Goal: Task Accomplishment & Management: Use online tool/utility

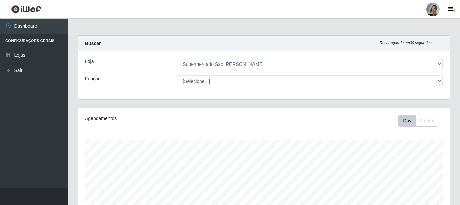
select select "383"
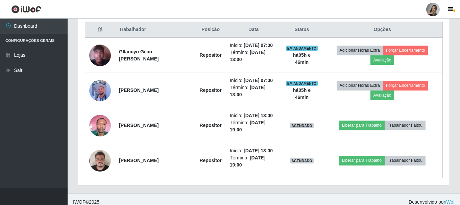
scroll to position [140, 371]
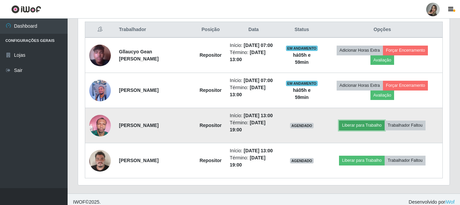
click at [376, 123] on button "Liberar para Trabalho" at bounding box center [362, 125] width 46 height 9
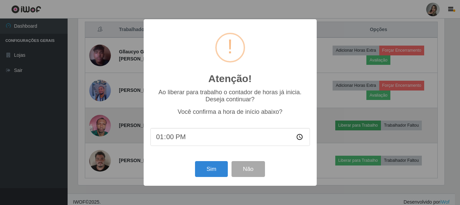
scroll to position [140, 368]
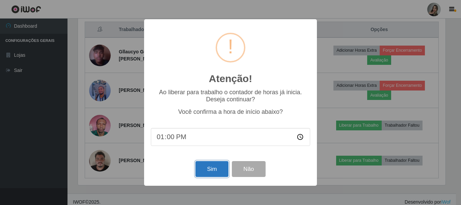
click at [216, 171] on button "Sim" at bounding box center [212, 169] width 33 height 16
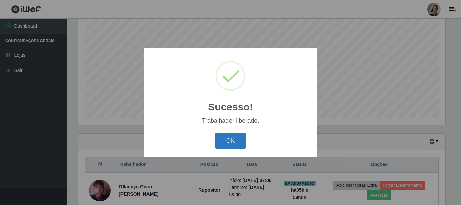
click at [225, 143] on button "OK" at bounding box center [230, 141] width 31 height 16
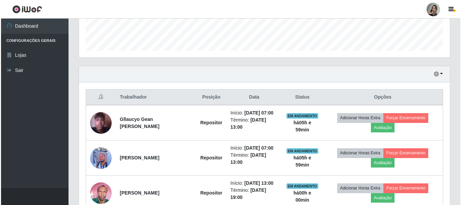
scroll to position [264, 0]
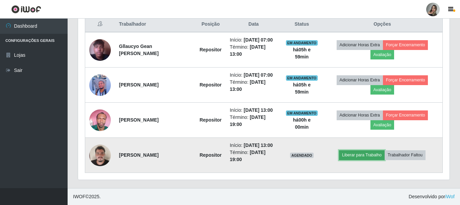
click at [365, 155] on button "Liberar para Trabalho" at bounding box center [362, 154] width 46 height 9
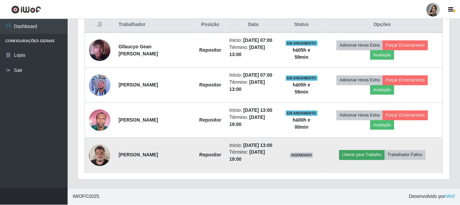
scroll to position [140, 368]
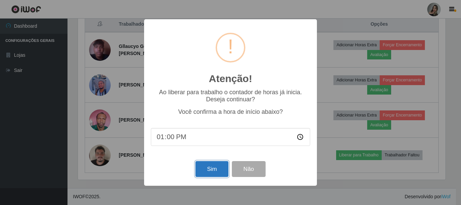
click at [211, 172] on button "Sim" at bounding box center [212, 169] width 33 height 16
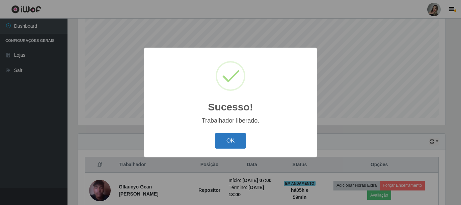
click at [225, 136] on button "OK" at bounding box center [230, 141] width 31 height 16
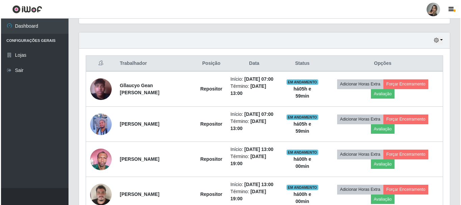
scroll to position [258, 0]
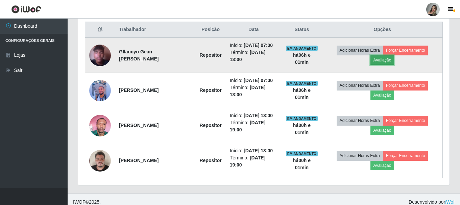
click at [385, 61] on button "Avaliação" at bounding box center [382, 59] width 24 height 9
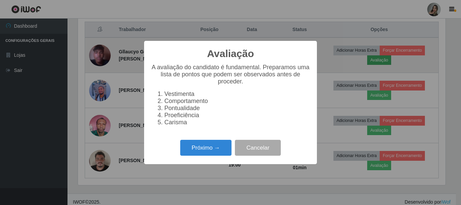
scroll to position [140, 368]
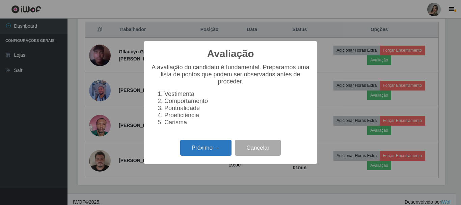
click at [204, 150] on button "Próximo →" at bounding box center [205, 148] width 51 height 16
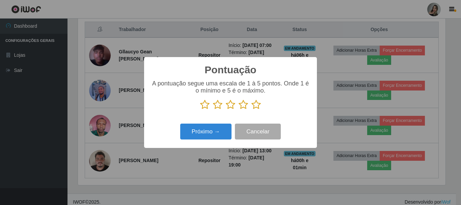
click at [218, 108] on icon at bounding box center [217, 105] width 9 height 10
click at [213, 110] on input "radio" at bounding box center [213, 110] width 0 height 0
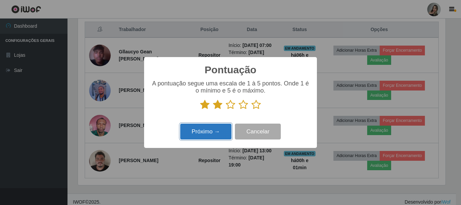
click at [218, 130] on button "Próximo →" at bounding box center [205, 132] width 51 height 16
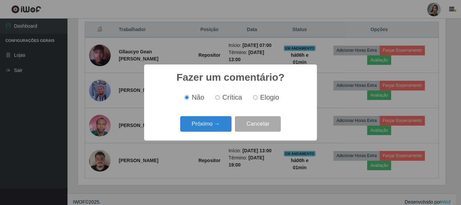
click at [218, 130] on button "Próximo →" at bounding box center [205, 124] width 51 height 16
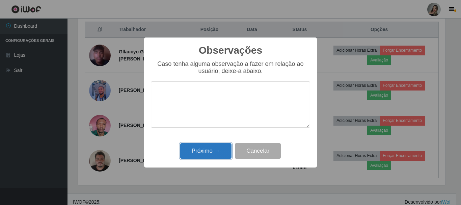
click at [219, 152] on button "Próximo →" at bounding box center [205, 151] width 51 height 16
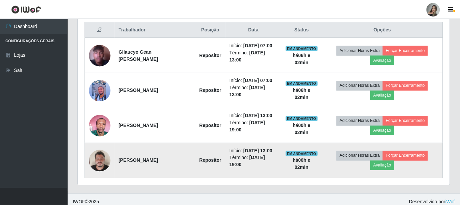
scroll to position [140, 371]
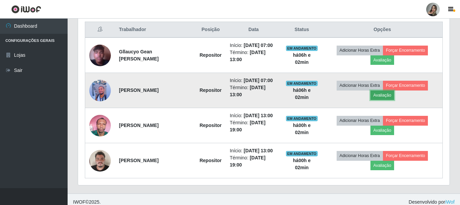
click at [387, 98] on button "Avaliação" at bounding box center [382, 95] width 24 height 9
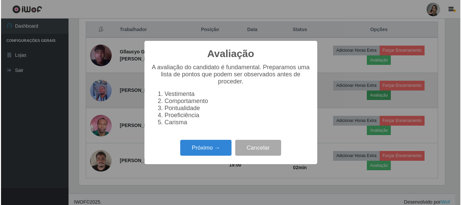
scroll to position [140, 368]
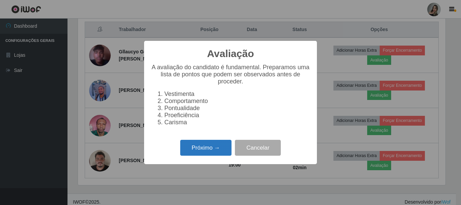
click at [204, 149] on button "Próximo →" at bounding box center [205, 148] width 51 height 16
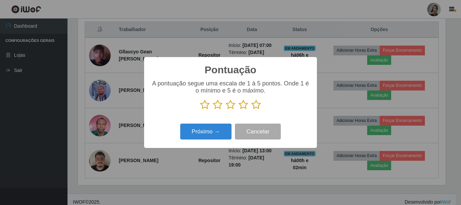
click at [214, 110] on icon at bounding box center [217, 105] width 9 height 10
click at [213, 110] on input "radio" at bounding box center [213, 110] width 0 height 0
click at [263, 133] on button "Cancelar" at bounding box center [258, 132] width 46 height 16
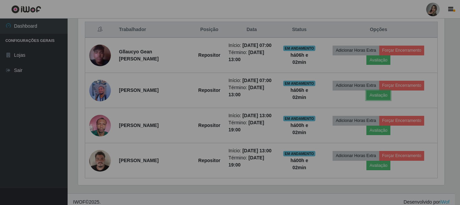
scroll to position [140, 371]
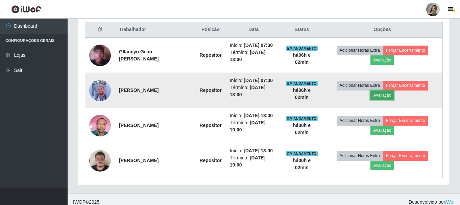
click at [389, 95] on button "Avaliação" at bounding box center [382, 95] width 24 height 9
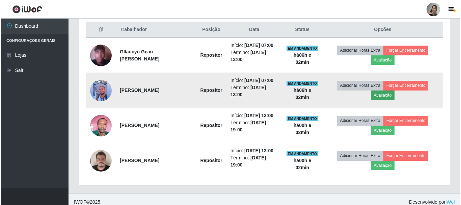
scroll to position [140, 368]
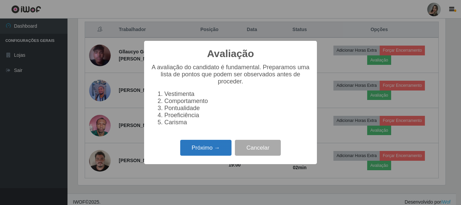
click at [214, 150] on button "Próximo →" at bounding box center [205, 148] width 51 height 16
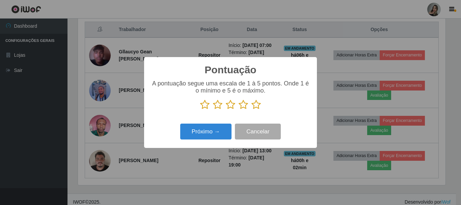
click at [220, 106] on icon at bounding box center [217, 105] width 9 height 10
click at [213, 110] on input "radio" at bounding box center [213, 110] width 0 height 0
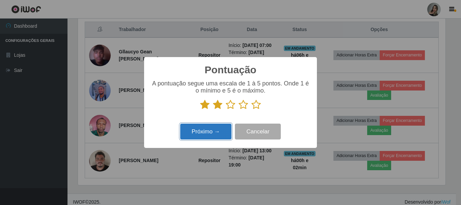
click at [217, 134] on button "Próximo →" at bounding box center [205, 132] width 51 height 16
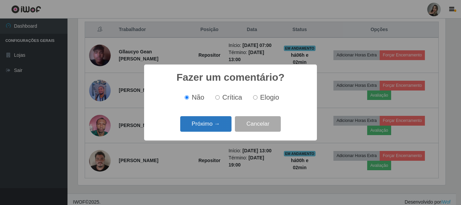
click at [215, 126] on button "Próximo →" at bounding box center [205, 124] width 51 height 16
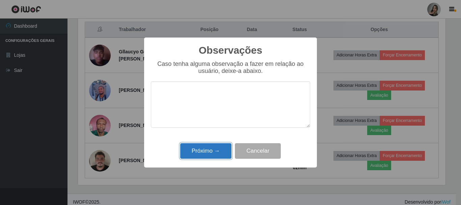
click at [212, 148] on button "Próximo →" at bounding box center [205, 151] width 51 height 16
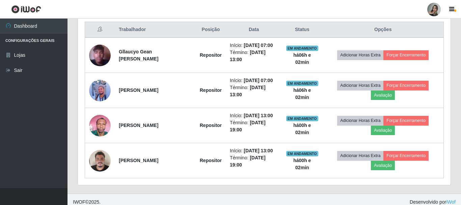
scroll to position [140, 371]
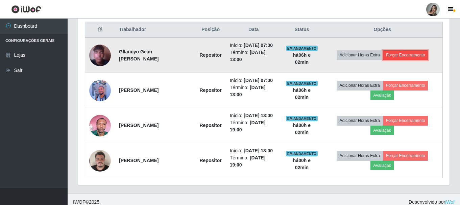
click at [401, 55] on button "Forçar Encerramento" at bounding box center [405, 54] width 45 height 9
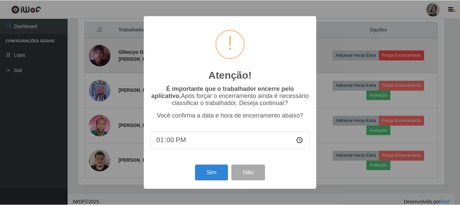
scroll to position [140, 368]
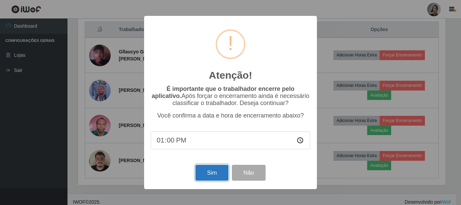
click at [211, 179] on button "Sim" at bounding box center [212, 173] width 33 height 16
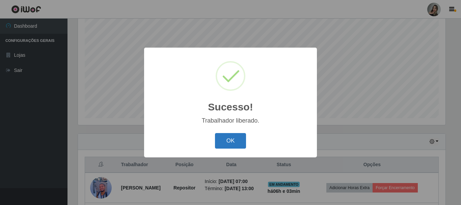
click at [219, 140] on button "OK" at bounding box center [230, 141] width 31 height 16
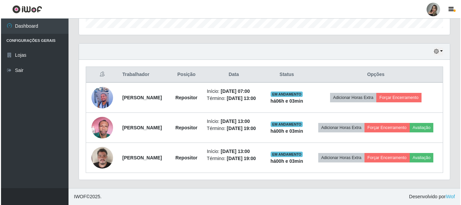
scroll to position [229, 0]
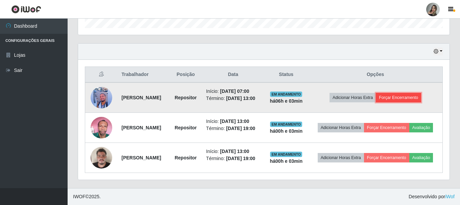
click at [399, 93] on button "Forçar Encerramento" at bounding box center [398, 97] width 45 height 9
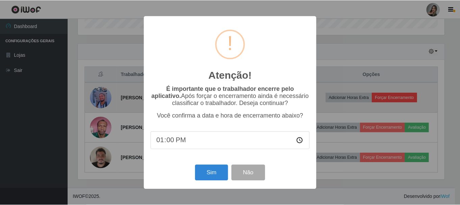
scroll to position [140, 368]
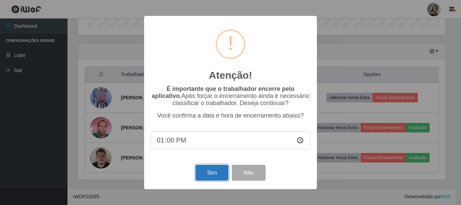
click at [209, 172] on button "Sim" at bounding box center [212, 173] width 33 height 16
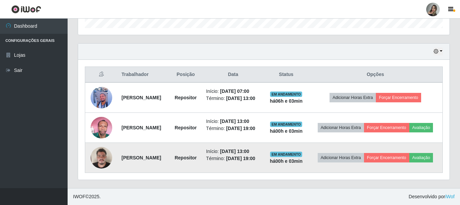
scroll to position [0, 0]
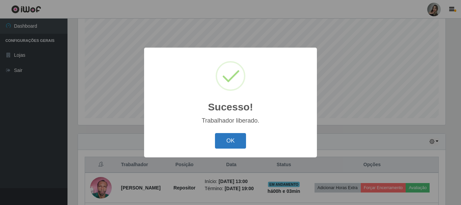
click at [229, 141] on button "OK" at bounding box center [230, 141] width 31 height 16
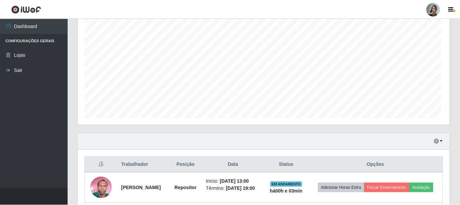
scroll to position [337674, 337442]
